Goal: Task Accomplishment & Management: Complete application form

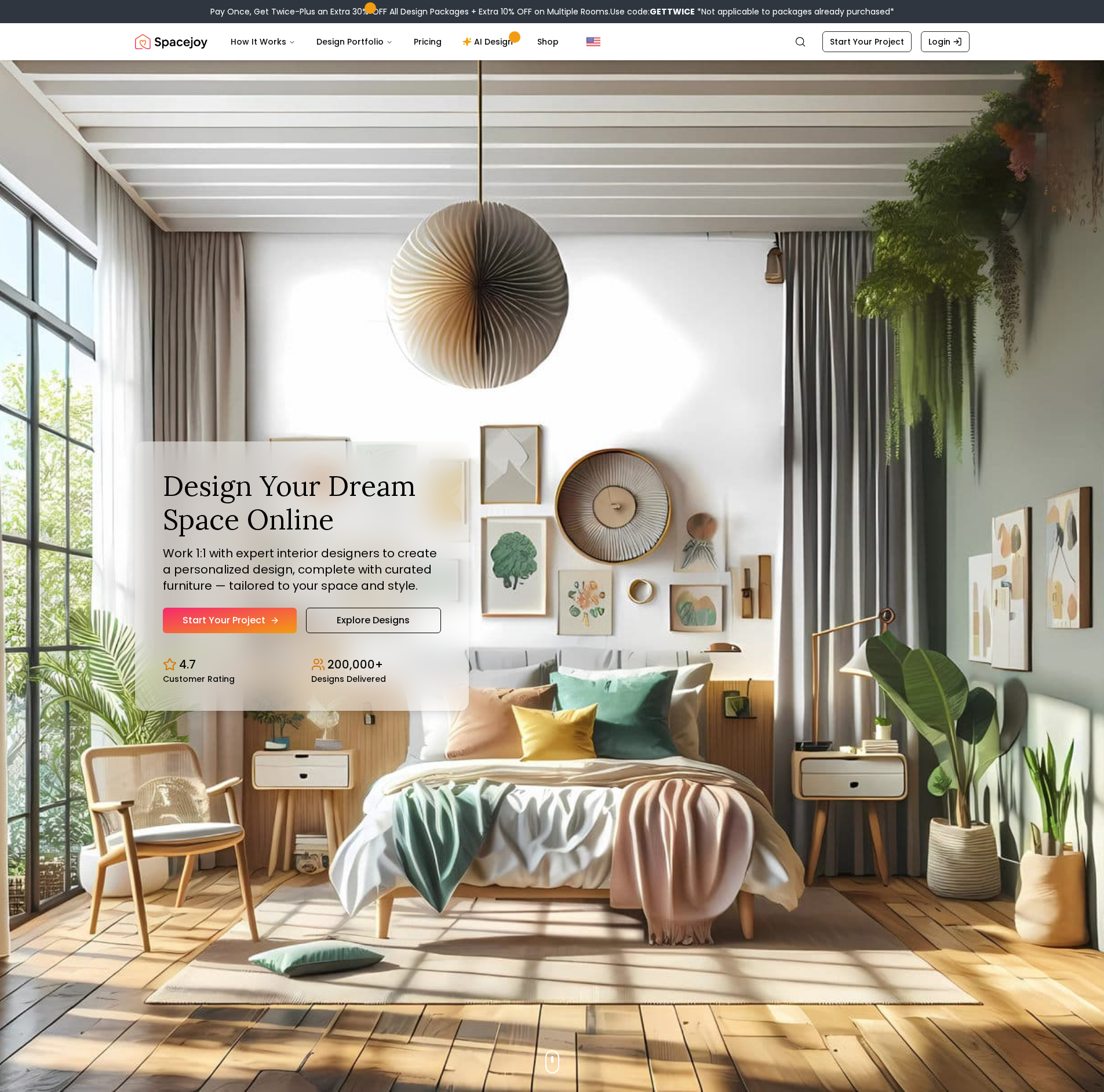
click at [263, 625] on link "Start Your Project" at bounding box center [230, 621] width 134 height 26
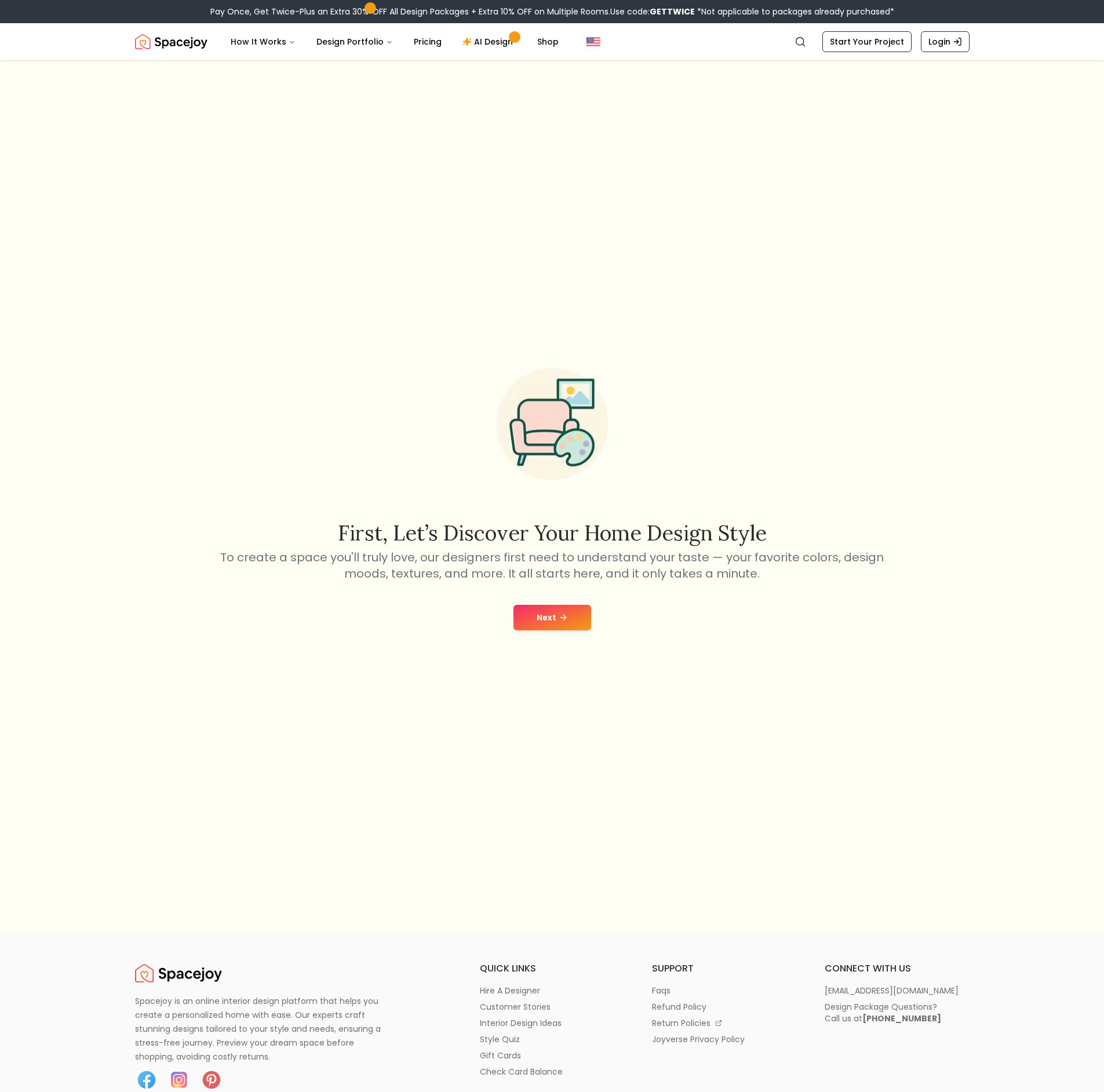
click at [526, 620] on button "Next" at bounding box center [552, 618] width 78 height 26
